Goal: Information Seeking & Learning: Compare options

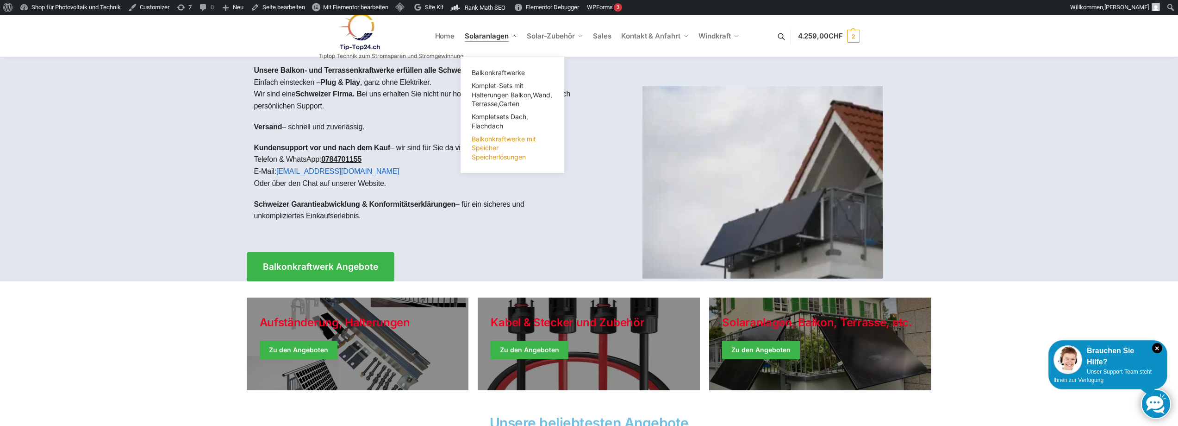
click at [495, 152] on link "Balkonkraftwerke mit Speicher Speicherlösungen" at bounding box center [512, 147] width 93 height 31
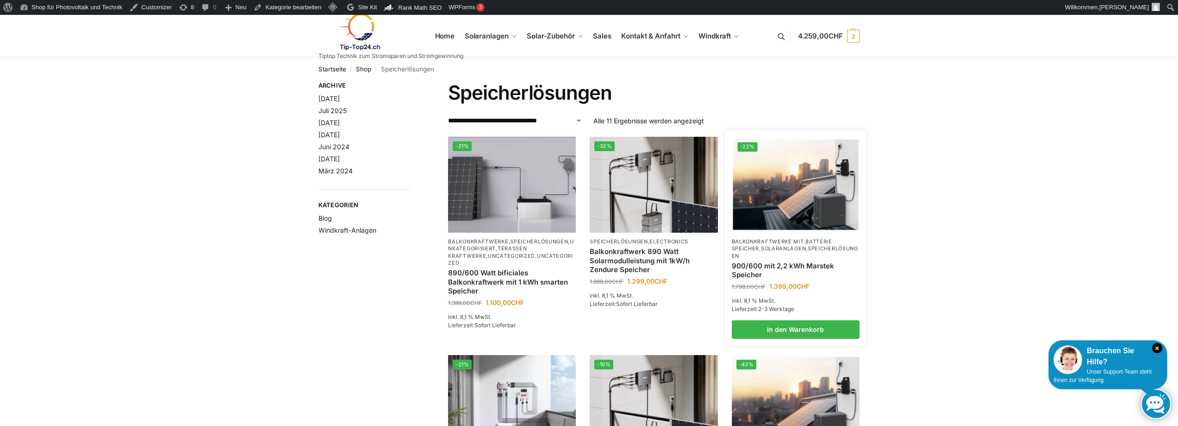
click at [768, 262] on link "900/600 mit 2,2 kWh Marstek Speicher" at bounding box center [796, 270] width 128 height 18
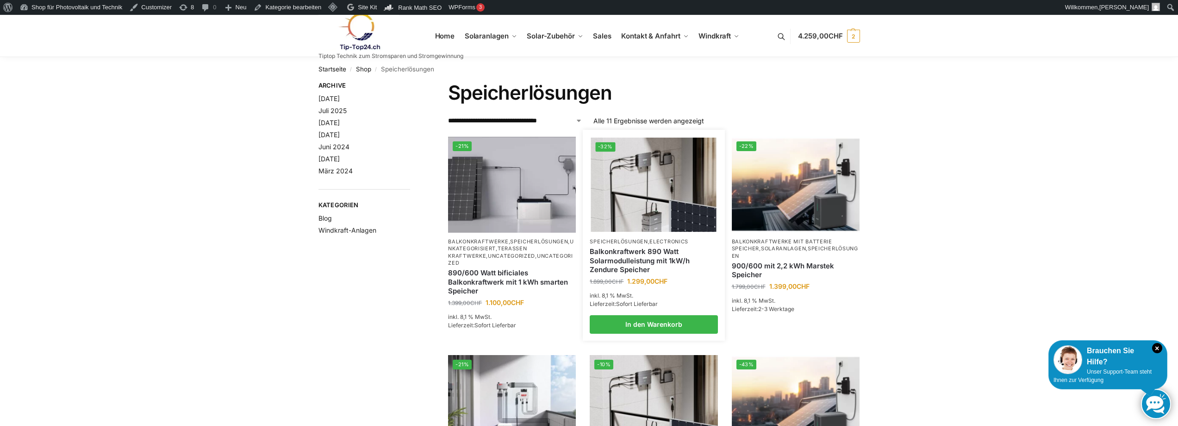
scroll to position [185, 0]
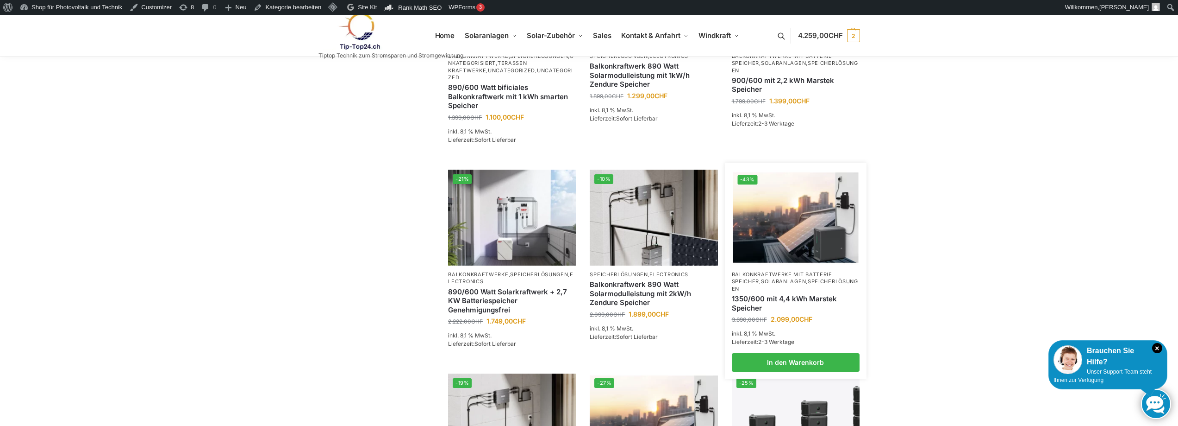
click at [751, 294] on link "1350/600 mit 4,4 kWh Marstek Speicher" at bounding box center [796, 303] width 128 height 18
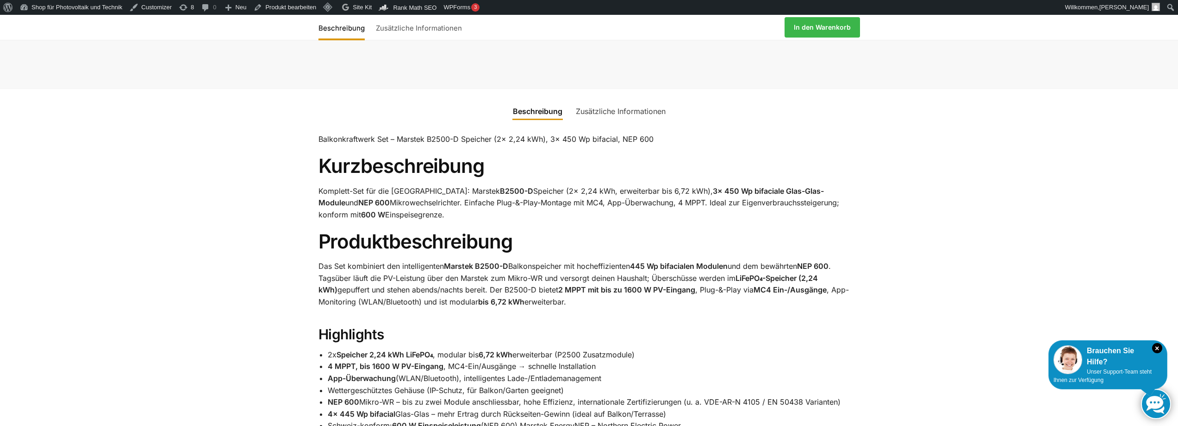
scroll to position [556, 0]
